Goal: Check status: Check status

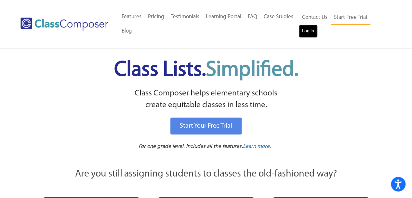
click at [306, 35] on link "Log In" at bounding box center [308, 31] width 19 height 13
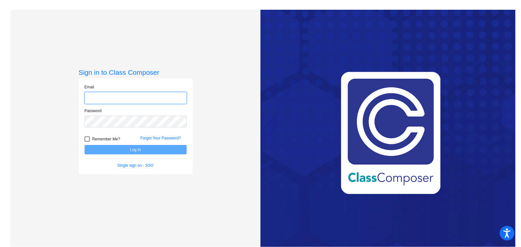
type input "[PERSON_NAME][EMAIL_ADDRESS][DOMAIN_NAME]"
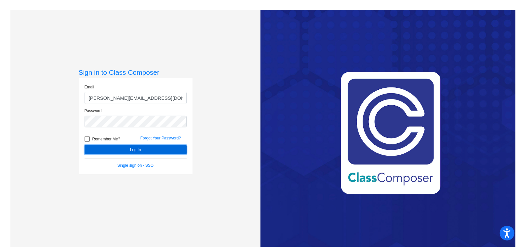
click at [119, 150] on button "Log In" at bounding box center [136, 149] width 102 height 9
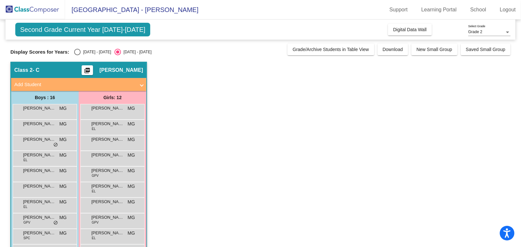
click at [76, 48] on div "Display Scores for Years: [DATE] - [DATE] [DATE] - [DATE] Grade/Archive Student…" at bounding box center [260, 50] width 501 height 12
click at [76, 53] on div "Select an option" at bounding box center [77, 52] width 7 height 7
click at [77, 55] on input "[DATE] - [DATE]" at bounding box center [77, 55] width 0 height 0
radio input "true"
